Goal: Use online tool/utility

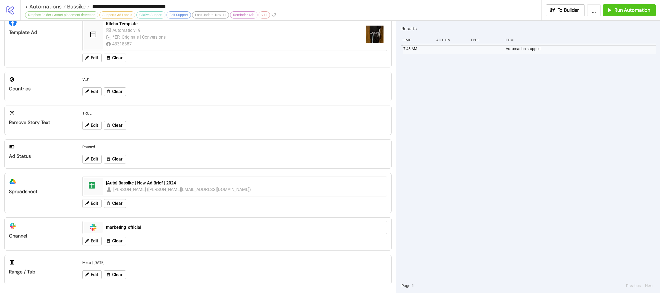
scroll to position [121, 0]
click at [89, 276] on icon at bounding box center [87, 274] width 5 height 5
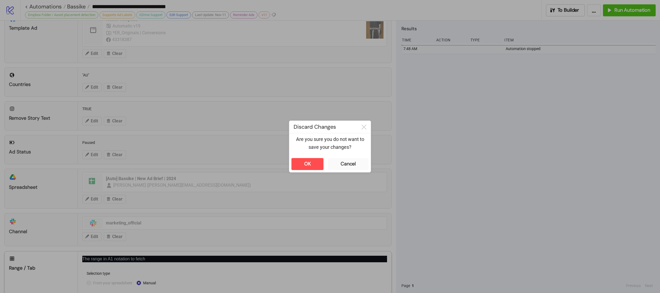
scroll to position [176, 0]
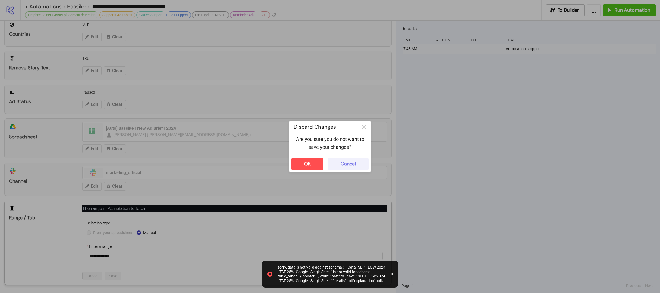
click at [358, 164] on button "Cancel" at bounding box center [348, 164] width 41 height 12
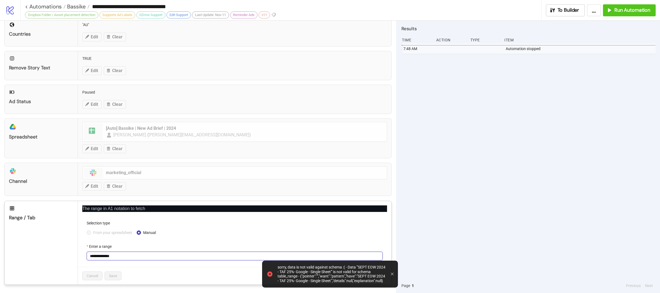
click at [142, 258] on input "**********" at bounding box center [235, 255] width 296 height 9
paste input "text"
type input "**********"
click at [118, 274] on button "Save" at bounding box center [113, 275] width 17 height 9
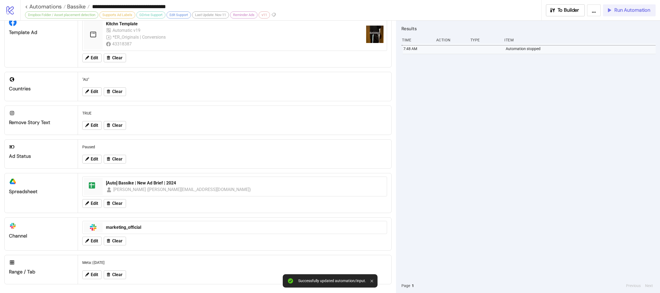
click at [636, 13] on span "Run Automation" at bounding box center [633, 10] width 36 height 6
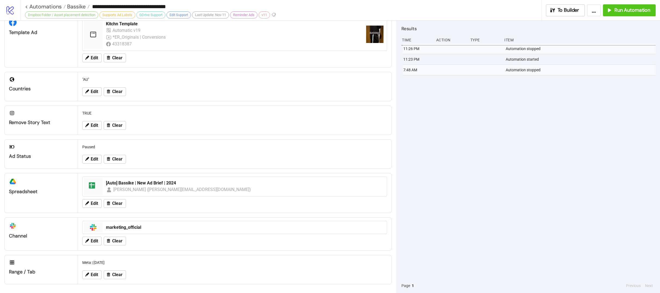
click at [583, 147] on div "11:26 PM Automation stopped 11:23 PM Automation started 7:48 AM Automation stop…" at bounding box center [529, 160] width 254 height 235
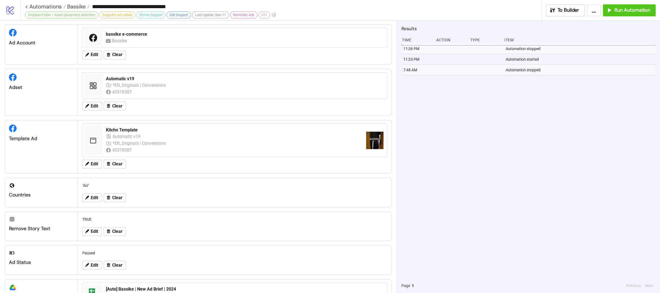
scroll to position [0, 0]
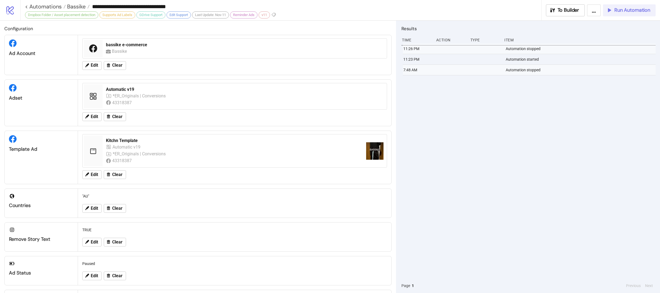
click at [633, 12] on span "Run Automation" at bounding box center [633, 10] width 36 height 6
click at [625, 8] on span "Run Automation" at bounding box center [633, 10] width 36 height 6
